Goal: Find specific page/section: Find specific page/section

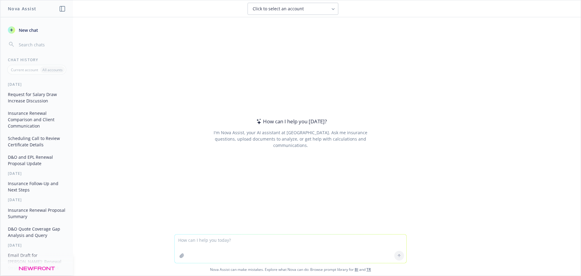
click at [186, 248] on div at bounding box center [182, 255] width 15 height 15
click at [189, 243] on textarea at bounding box center [291, 248] width 232 height 28
click at [223, 242] on textarea at bounding box center [291, 248] width 232 height 28
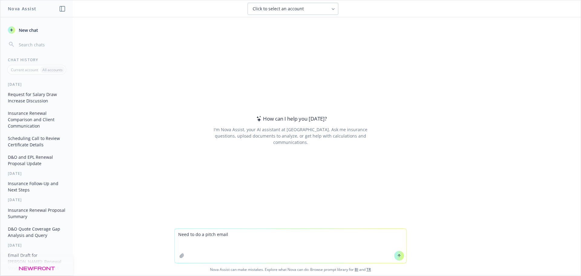
paste textarea "Hi «First_Name», Hope all is well. I’m reaching out as an advisor for companies…"
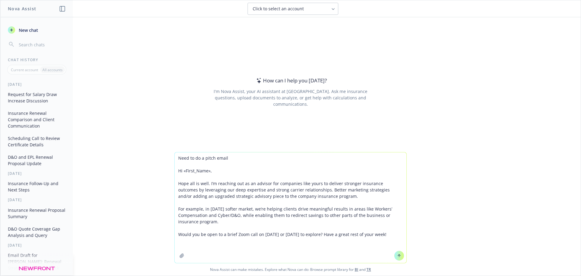
drag, startPoint x: 325, startPoint y: 235, endPoint x: 260, endPoint y: 234, distance: 64.8
click at [260, 234] on textarea "Need to do a pitch email Hi «First_Name», Hope all is well. I’m reaching out as…" at bounding box center [291, 207] width 232 height 110
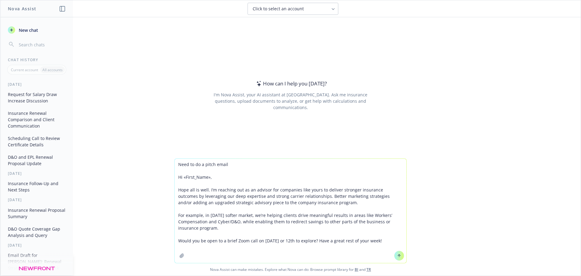
click at [382, 239] on textarea "Need to do a pitch email Hi «First_Name», Hope all is well. I’m reaching out as…" at bounding box center [291, 211] width 232 height 104
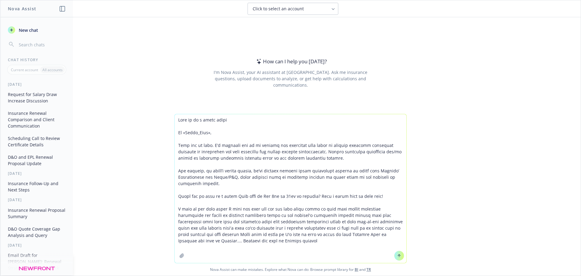
type textarea "Need to do a pitch email Hi «First_Name», Hope all is well. I’m reaching out as…"
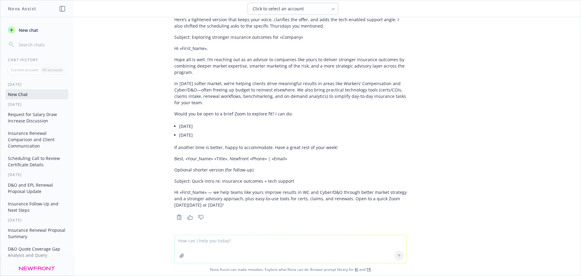
scroll to position [160, 0]
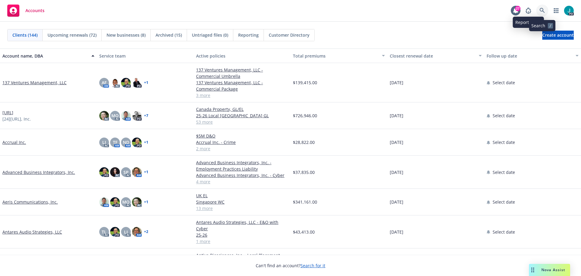
click at [541, 11] on icon at bounding box center [542, 10] width 5 height 5
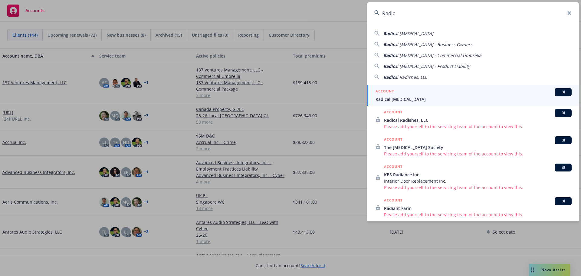
click at [411, 32] on span "al [MEDICAL_DATA]" at bounding box center [414, 34] width 39 height 6
type input "Radical [MEDICAL_DATA]"
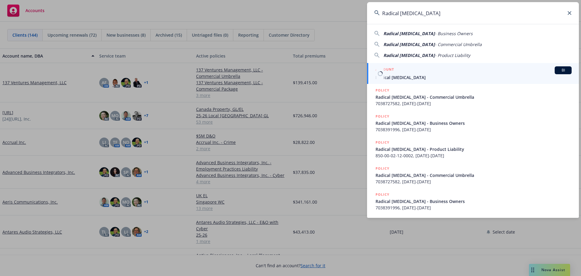
click at [402, 77] on span "Radical [MEDICAL_DATA]" at bounding box center [474, 77] width 196 height 6
